Goal: Download file/media

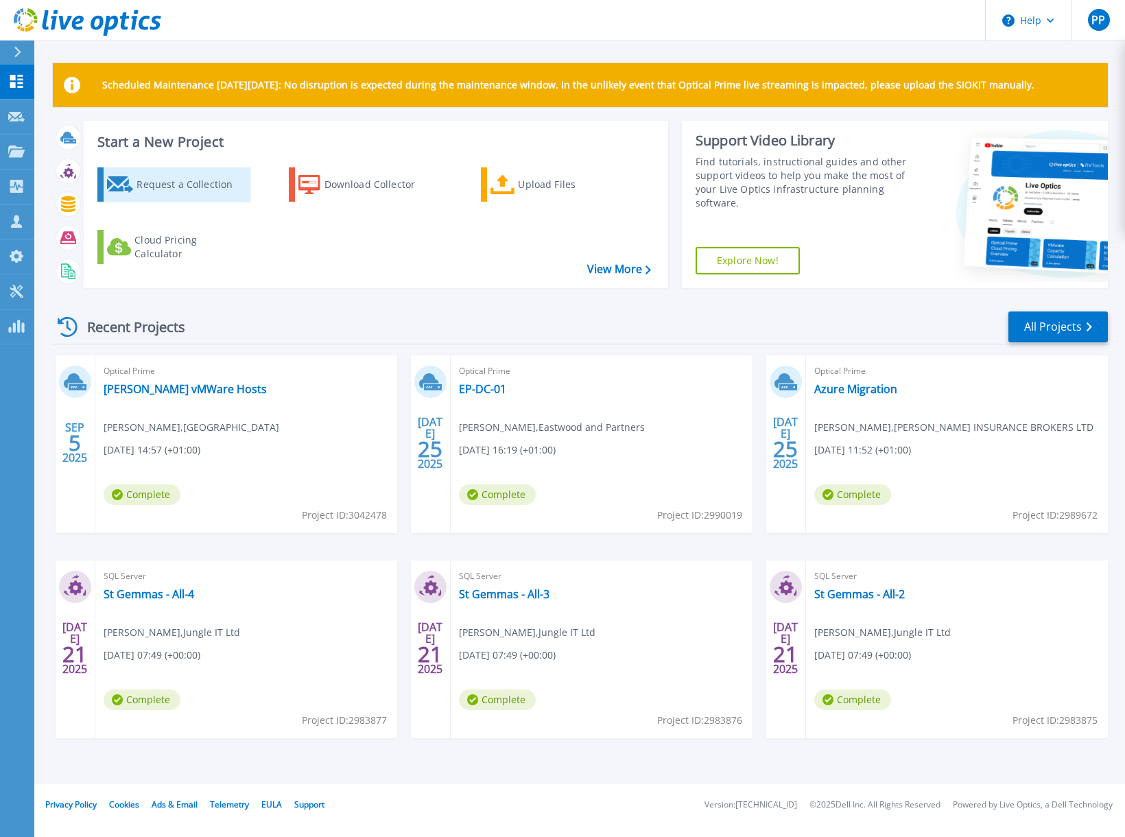
click at [139, 183] on div "Request a Collection" at bounding box center [192, 184] width 110 height 27
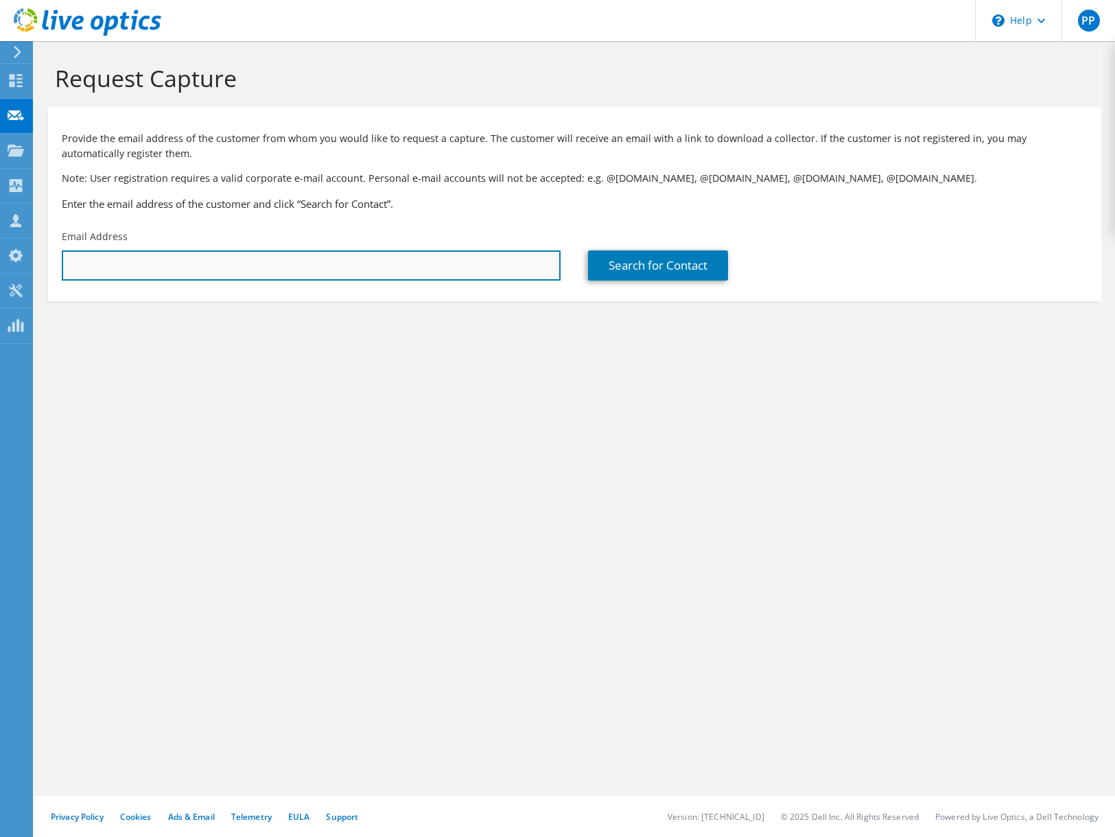
click at [211, 268] on input "text" at bounding box center [311, 265] width 499 height 30
type input "matthew.simmons@jungleit.ckjyu"
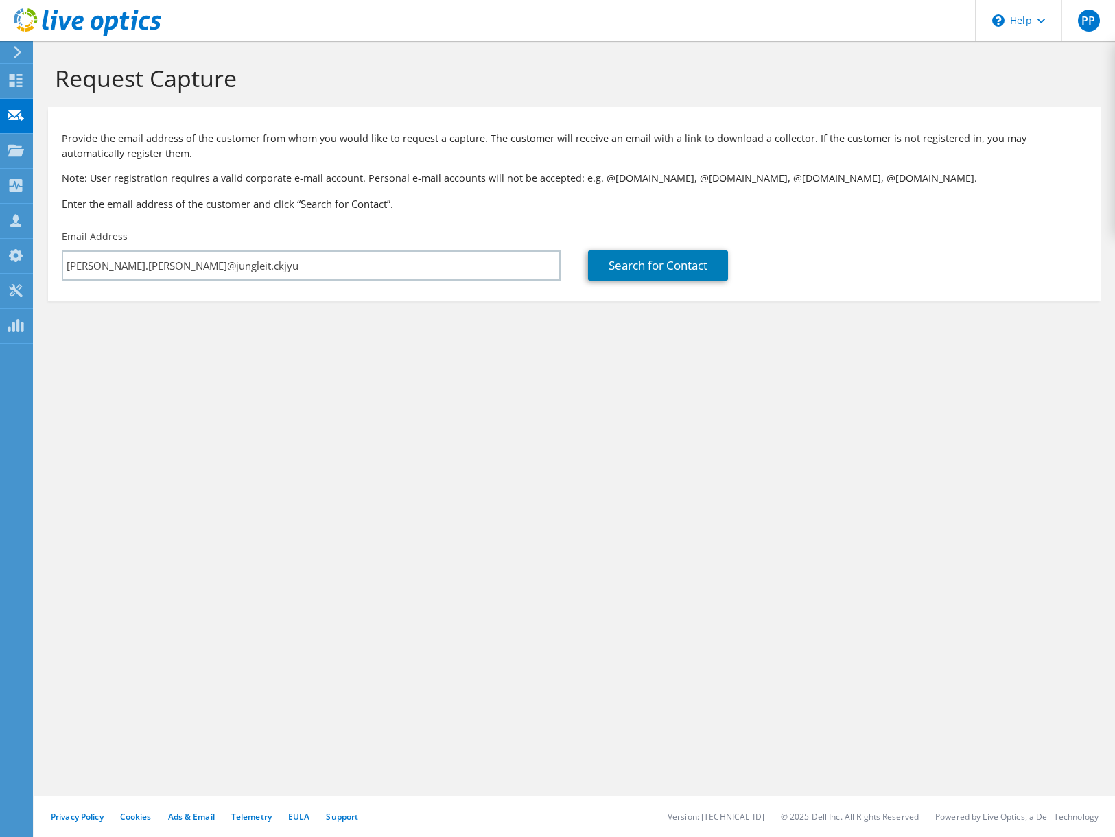
click at [14, 51] on icon at bounding box center [17, 52] width 10 height 12
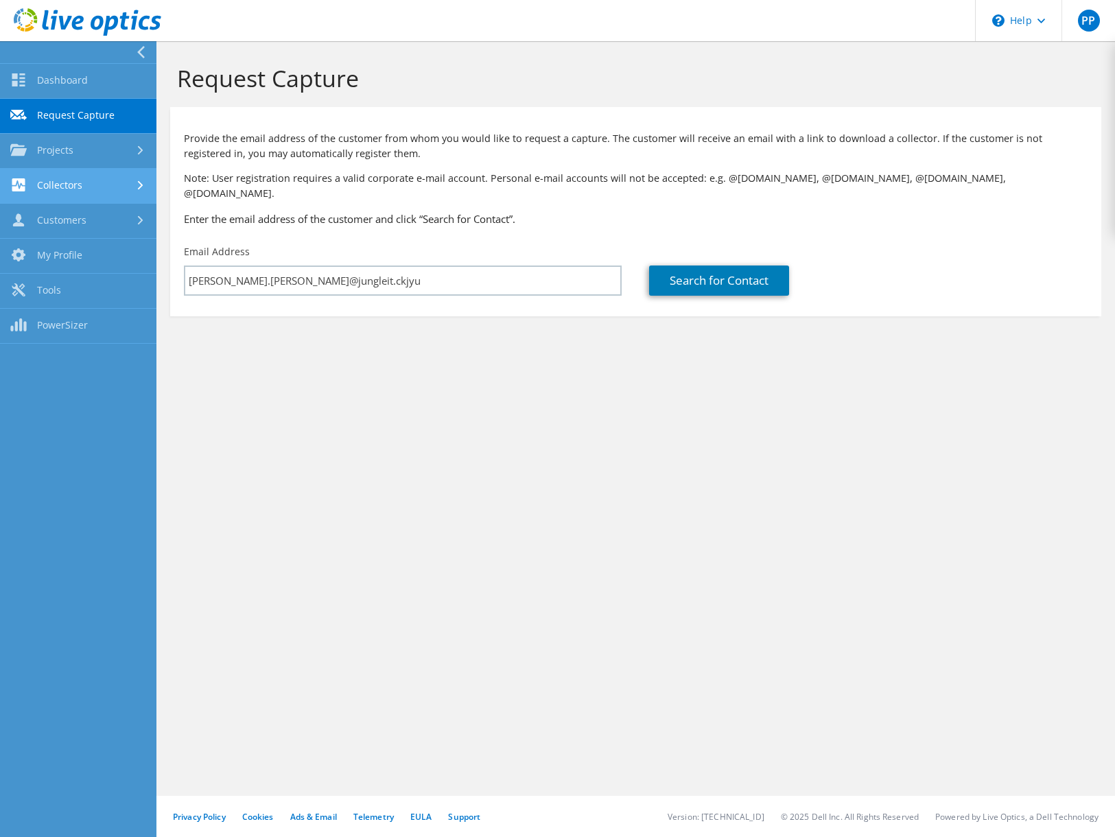
click at [93, 191] on link "Collectors" at bounding box center [78, 186] width 156 height 35
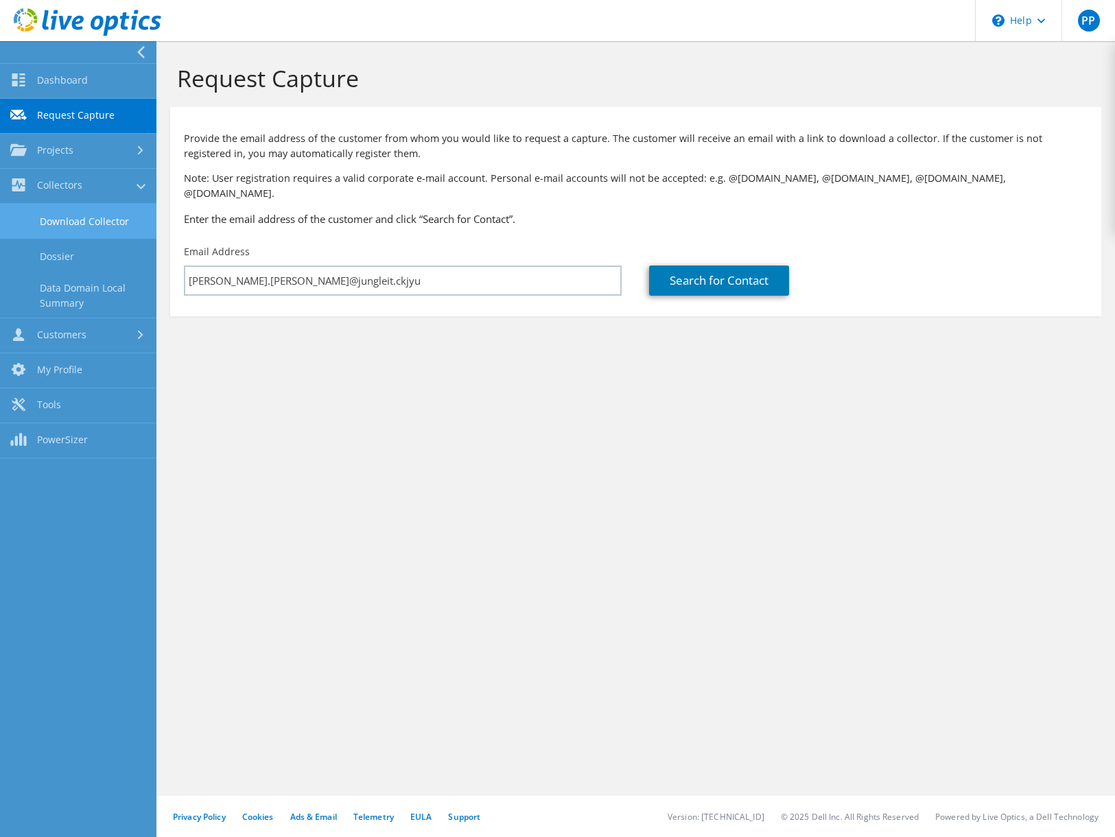
click at [97, 222] on link "Download Collector" at bounding box center [78, 221] width 156 height 35
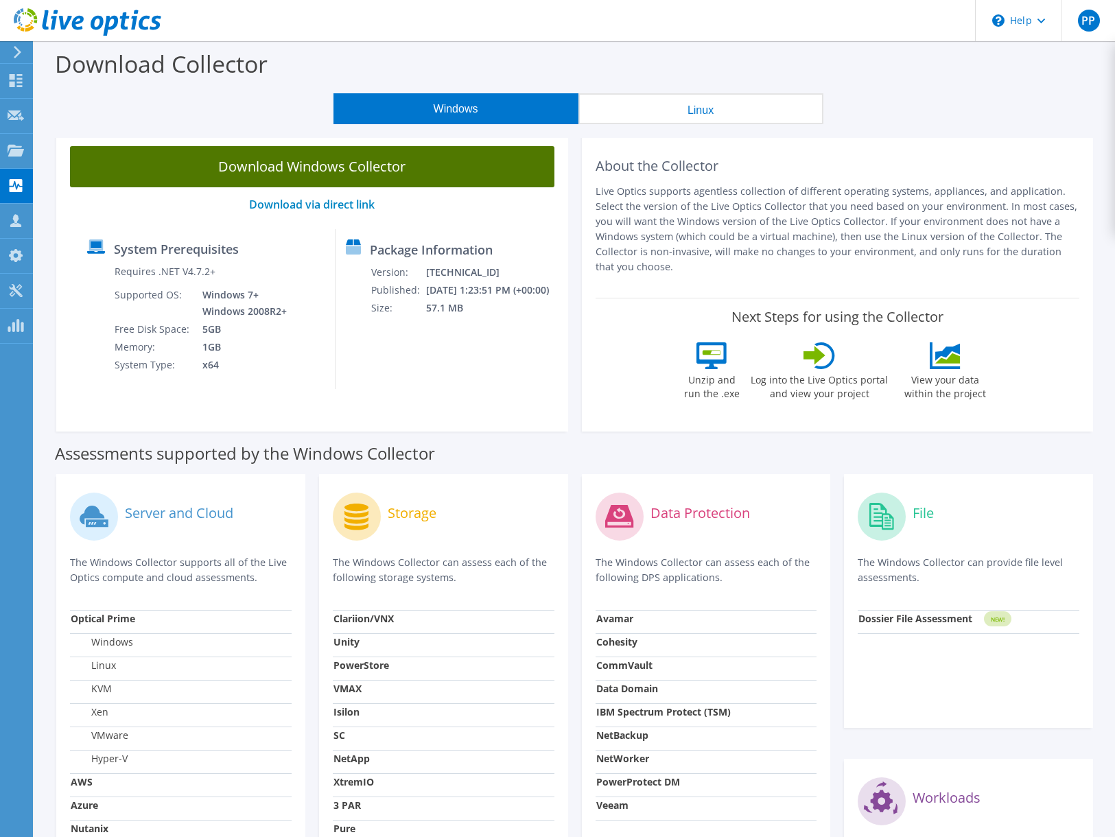
click at [320, 164] on link "Download Windows Collector" at bounding box center [312, 166] width 484 height 41
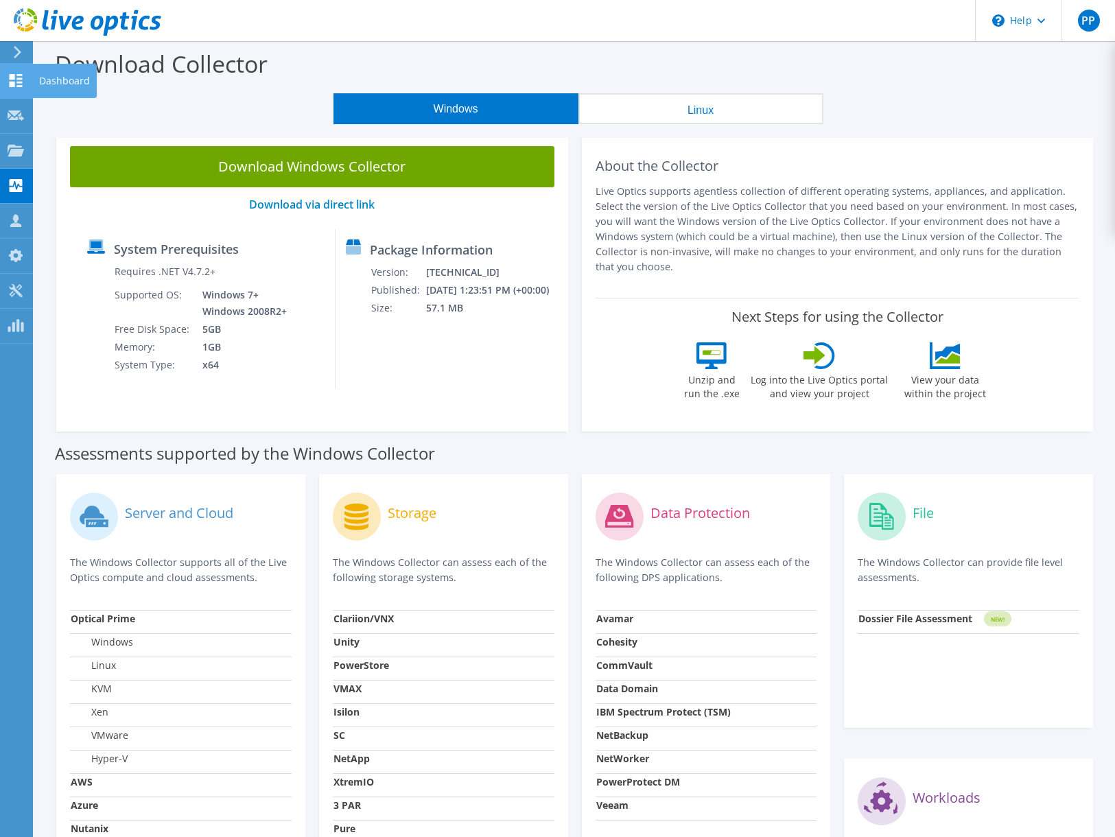
click at [21, 84] on icon at bounding box center [16, 80] width 16 height 13
